Goal: Use online tool/utility: Utilize a website feature to perform a specific function

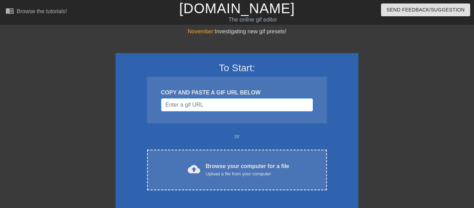
click at [240, 107] on input "Username" at bounding box center [237, 104] width 152 height 13
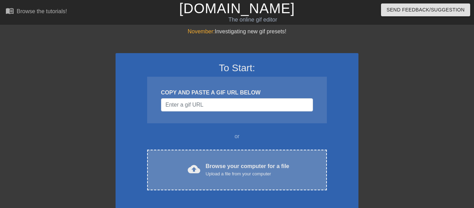
click at [244, 174] on div "Upload a file from your computer" at bounding box center [248, 173] width 84 height 7
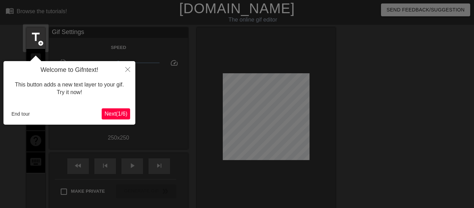
scroll to position [17, 0]
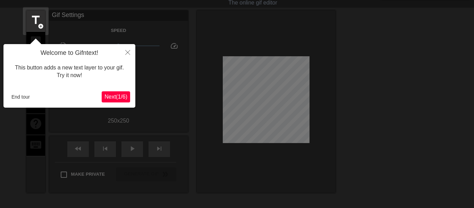
click at [128, 97] on button "Next ( 1 / 6 )" at bounding box center [116, 96] width 28 height 11
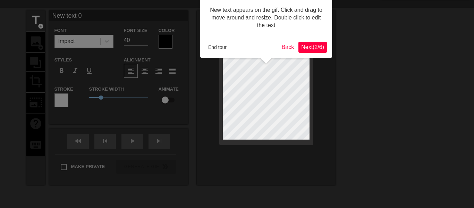
scroll to position [0, 0]
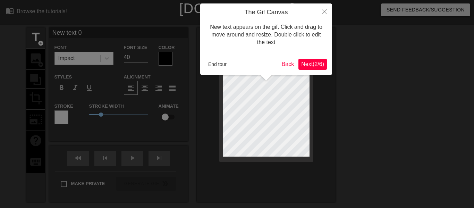
click at [317, 61] on span "Next ( 2 / 6 )" at bounding box center [312, 64] width 23 height 6
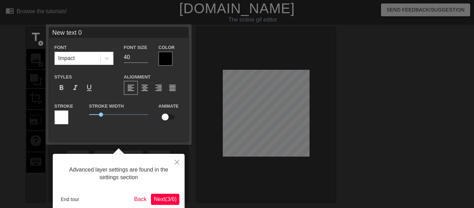
scroll to position [17, 0]
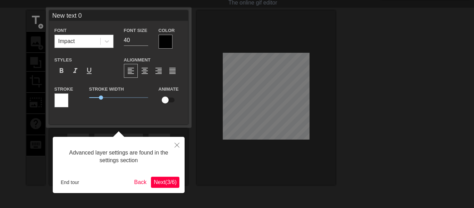
click at [163, 184] on span "Next ( 3 / 6 )" at bounding box center [165, 182] width 23 height 6
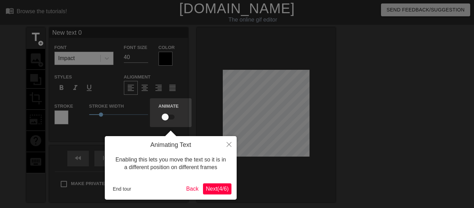
click at [211, 187] on span "Next ( 4 / 6 )" at bounding box center [217, 189] width 23 height 6
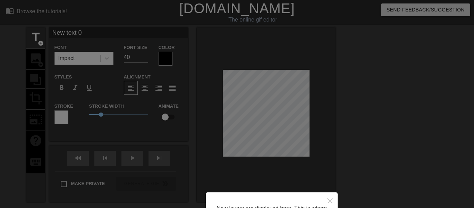
scroll to position [75, 0]
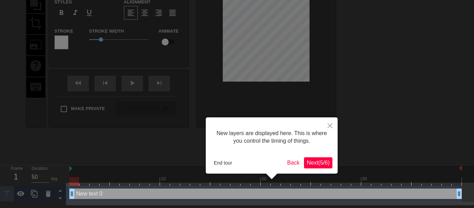
click at [332, 162] on button "Next ( 5 / 6 )" at bounding box center [318, 162] width 28 height 11
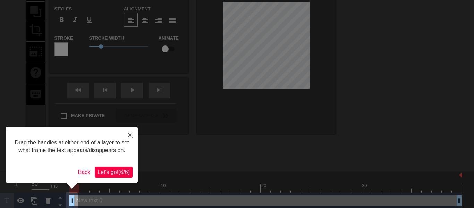
scroll to position [69, 0]
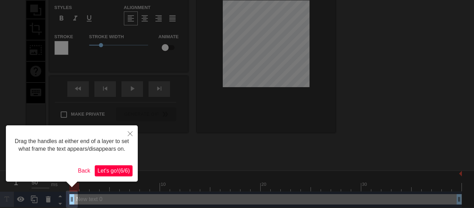
click at [116, 166] on button "Let's go! ( 6 / 6 )" at bounding box center [114, 170] width 38 height 11
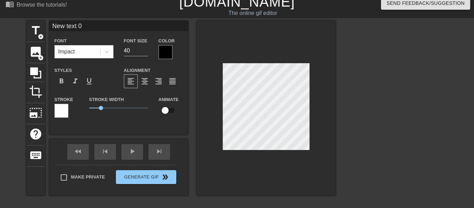
scroll to position [6, 0]
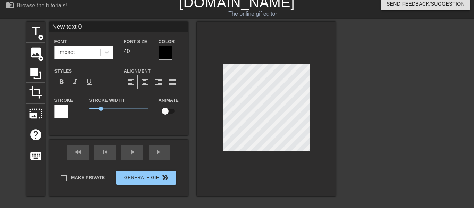
click at [77, 51] on div "Impact" at bounding box center [77, 52] width 45 height 12
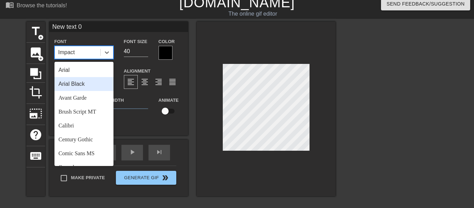
click at [68, 86] on div "Arial Black" at bounding box center [83, 84] width 59 height 14
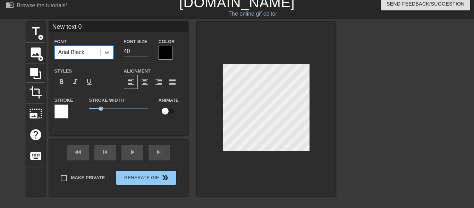
click at [86, 25] on input "New text 0" at bounding box center [118, 27] width 139 height 10
type input "N"
type input "Holy shit cara cube !!!!"
click at [135, 58] on div "Font Size 40" at bounding box center [136, 48] width 35 height 23
click at [134, 50] on input "40" at bounding box center [136, 51] width 24 height 11
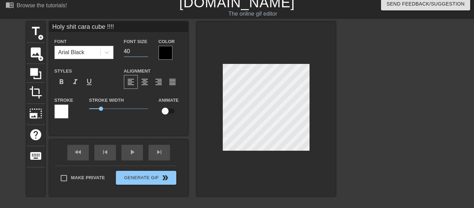
type input "4"
type input "20"
click at [144, 82] on span "format_align_center" at bounding box center [144, 82] width 8 height 8
click at [160, 84] on span "format_align_right" at bounding box center [158, 82] width 8 height 8
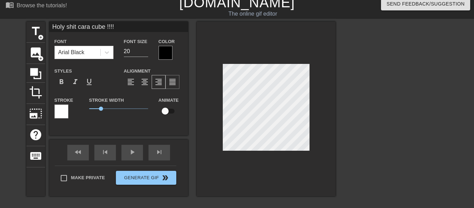
click at [177, 81] on div "format_align_justify" at bounding box center [172, 82] width 14 height 14
click at [125, 84] on div "format_align_left" at bounding box center [131, 82] width 14 height 14
click at [164, 110] on input "checkbox" at bounding box center [165, 110] width 40 height 13
checkbox input "true"
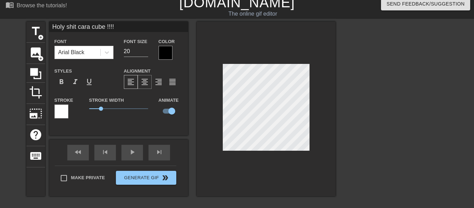
click at [141, 79] on span "format_align_center" at bounding box center [144, 82] width 8 height 8
click at [162, 75] on div "format_align_right" at bounding box center [159, 82] width 14 height 14
click at [168, 78] on div "format_align_justify" at bounding box center [172, 82] width 14 height 14
click at [325, 111] on div at bounding box center [266, 109] width 139 height 174
click at [156, 78] on span "format_align_right" at bounding box center [158, 82] width 8 height 8
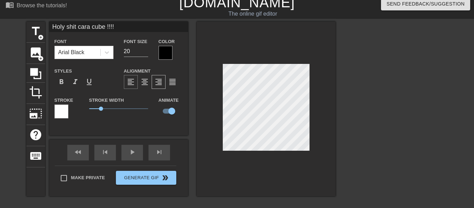
click at [134, 81] on span "format_align_left" at bounding box center [131, 82] width 8 height 8
click at [72, 85] on span "format_italic" at bounding box center [75, 82] width 8 height 8
click at [52, 80] on div "Styles format_bold format_italic format_underline" at bounding box center [83, 78] width 69 height 23
click at [55, 83] on div "format_bold" at bounding box center [61, 82] width 14 height 14
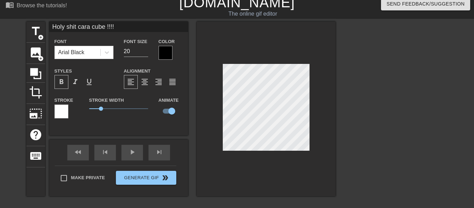
click at [55, 83] on div "format_bold" at bounding box center [61, 82] width 14 height 14
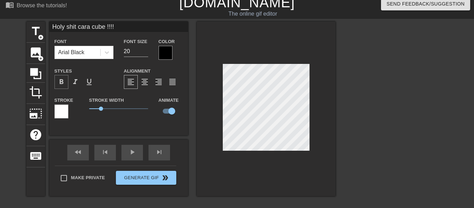
click at [55, 83] on div "format_bold" at bounding box center [61, 82] width 14 height 14
click at [90, 94] on div "Font Arial Black Font Size 20 Color Styles format_bold format_italic format_und…" at bounding box center [118, 80] width 128 height 87
drag, startPoint x: 101, startPoint y: 109, endPoint x: 97, endPoint y: 110, distance: 4.2
click at [97, 110] on span "0.7" at bounding box center [97, 108] width 4 height 4
click at [186, 75] on div "Alignment format_align_left format_align_center format_align_right format_align…" at bounding box center [153, 78] width 69 height 23
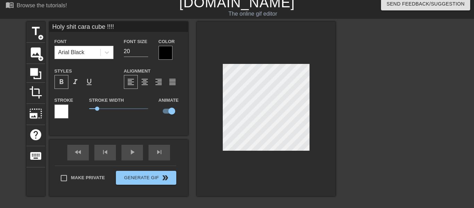
click at [174, 65] on div "Font Arial Black Font Size 20 Color Styles format_bold format_italic format_und…" at bounding box center [118, 80] width 128 height 87
click at [325, 93] on div at bounding box center [266, 109] width 139 height 174
click at [333, 81] on div at bounding box center [266, 109] width 139 height 174
click at [340, 65] on div "title add_circle image add_circle crop photo_size_select_large help keyboard Ho…" at bounding box center [237, 126] width 474 height 208
click at [345, 75] on div at bounding box center [396, 126] width 104 height 208
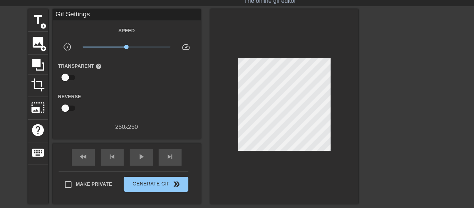
scroll to position [6, 0]
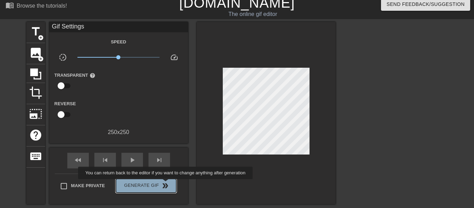
click at [164, 184] on span "double_arrow" at bounding box center [165, 185] width 8 height 8
